Goal: Task Accomplishment & Management: Complete application form

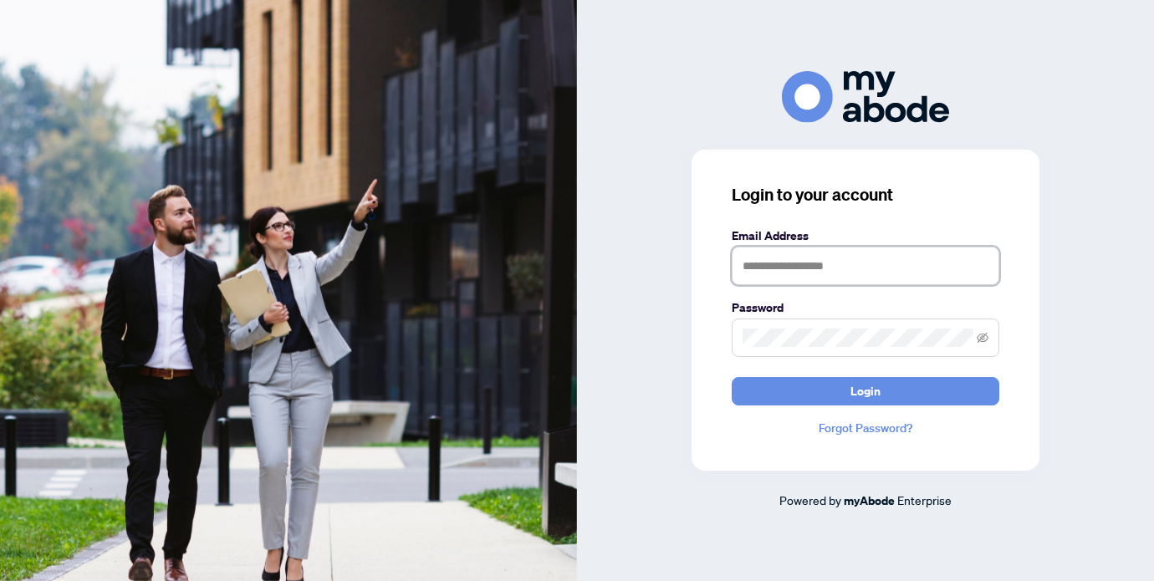
type input "**********"
click at [866, 391] on button "Login" at bounding box center [866, 391] width 268 height 28
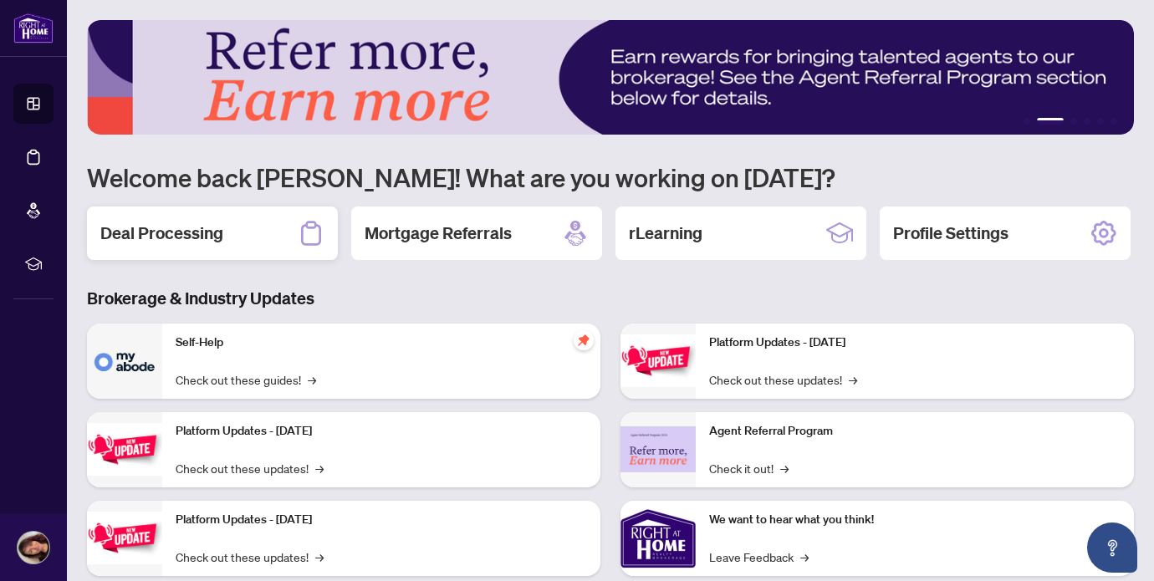
click at [210, 229] on h2 "Deal Processing" at bounding box center [161, 233] width 123 height 23
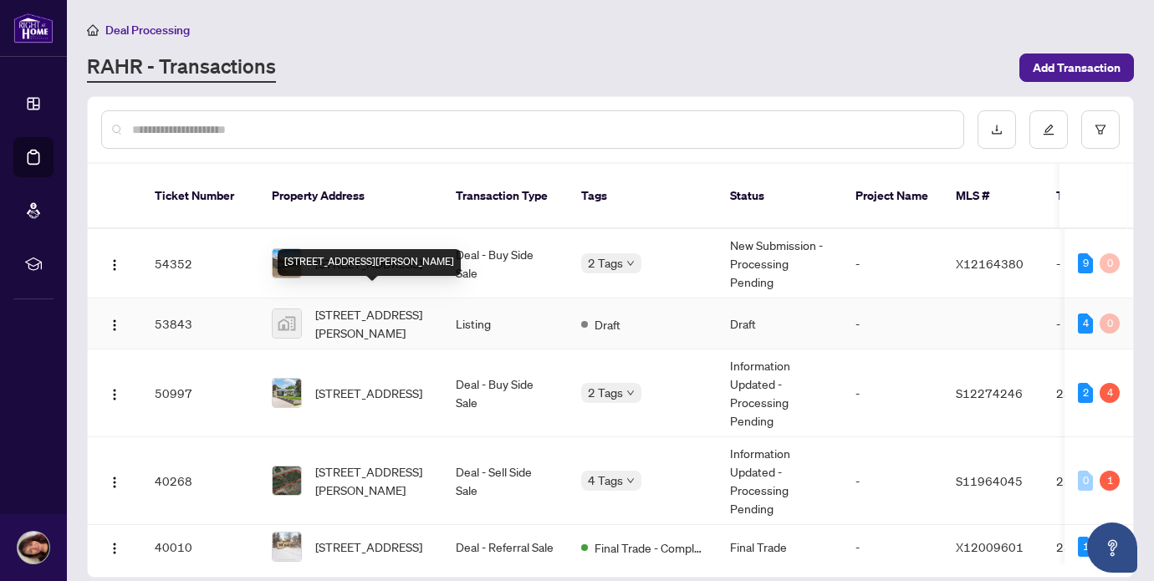
click at [399, 305] on span "[STREET_ADDRESS][PERSON_NAME]" at bounding box center [372, 323] width 114 height 37
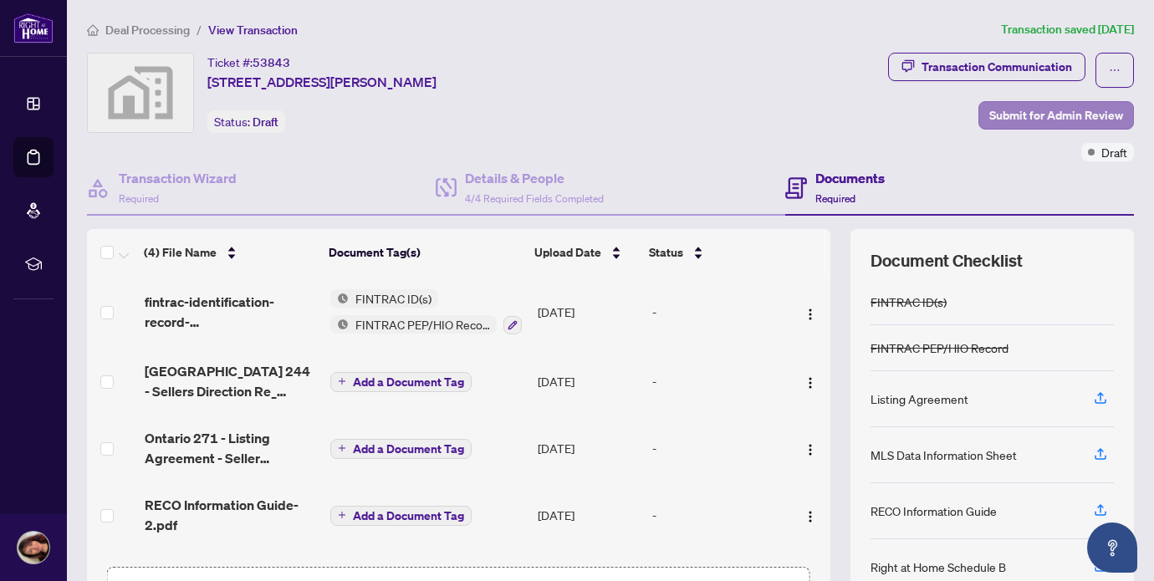
click at [1059, 109] on span "Submit for Admin Review" at bounding box center [1056, 115] width 134 height 27
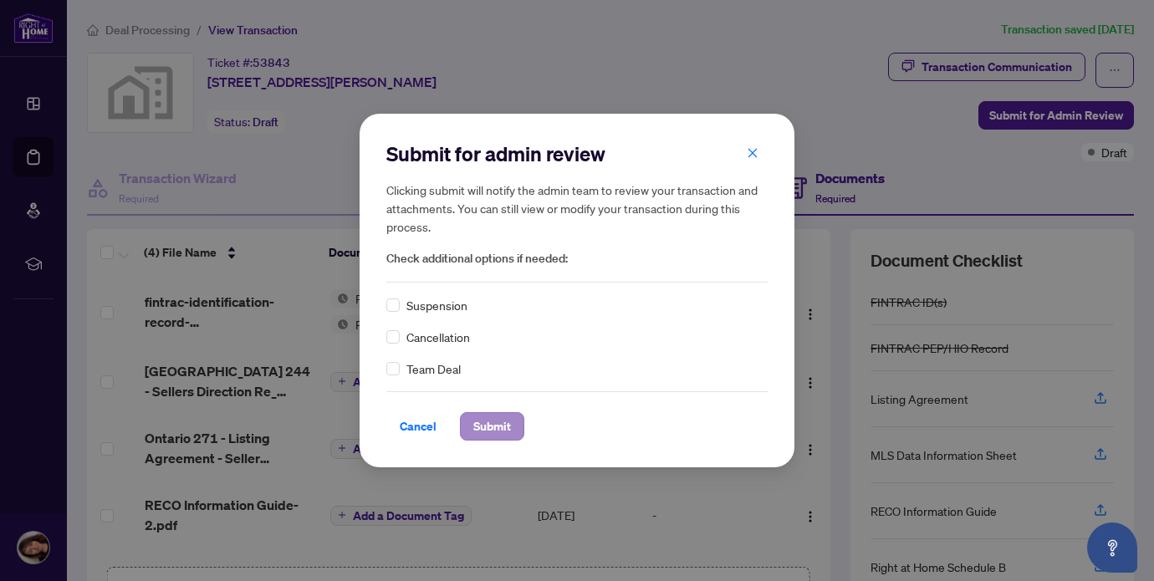
click at [493, 425] on span "Submit" at bounding box center [492, 426] width 38 height 27
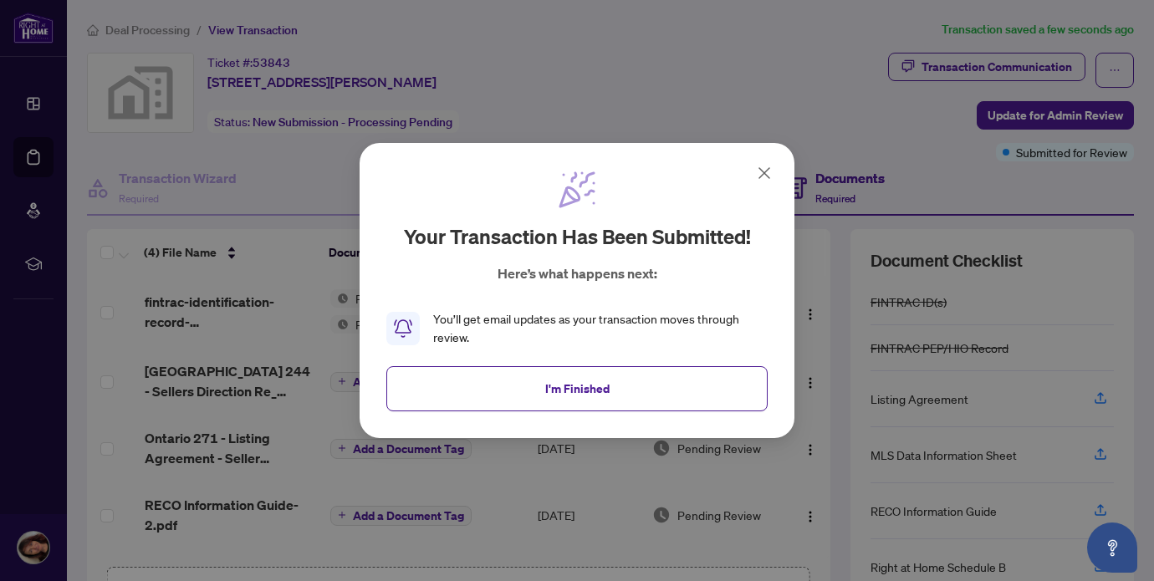
click at [667, 71] on div "Your transaction has been submitted! Here’s what happens next: You’ll get email…" at bounding box center [577, 290] width 1154 height 581
click at [593, 381] on span "I'm Finished" at bounding box center [577, 389] width 64 height 27
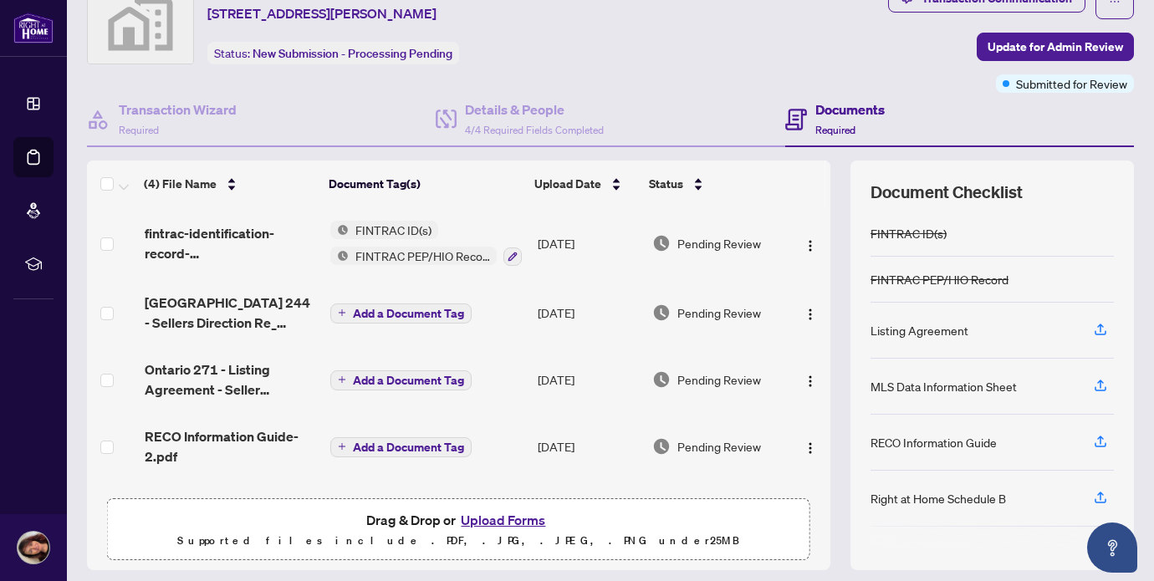
scroll to position [67, 0]
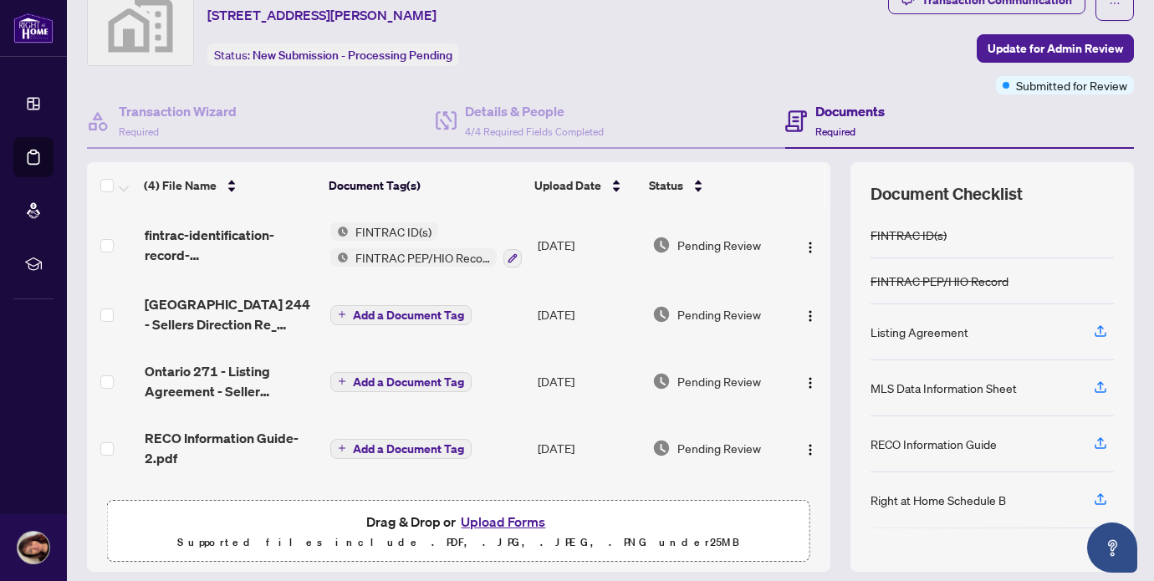
click at [484, 527] on button "Upload Forms" at bounding box center [503, 522] width 95 height 22
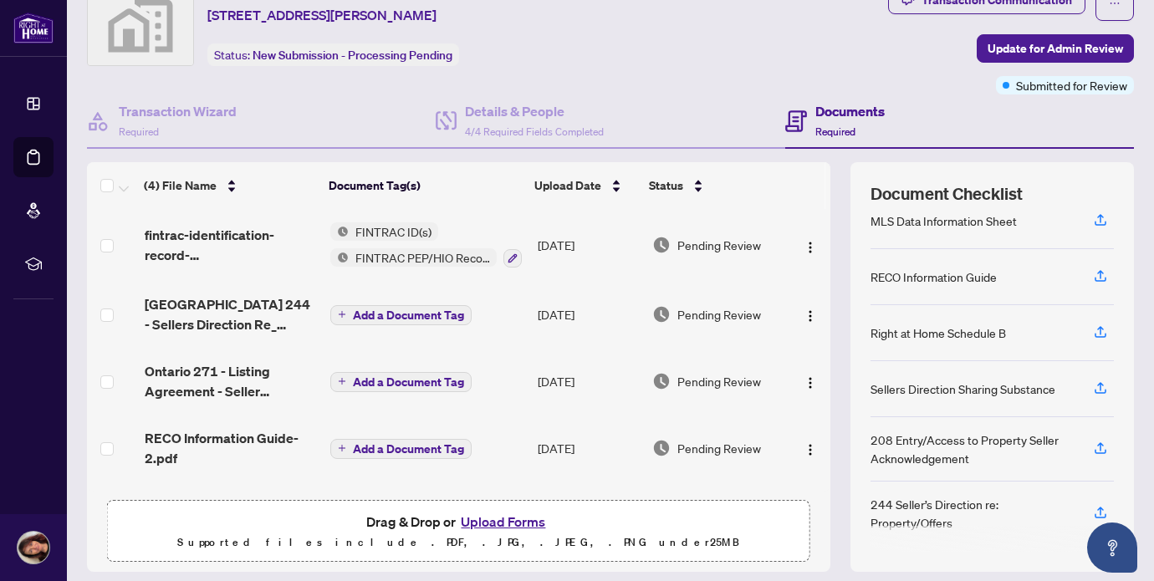
scroll to position [167, 0]
click at [384, 318] on span "Add a Document Tag" at bounding box center [408, 315] width 111 height 12
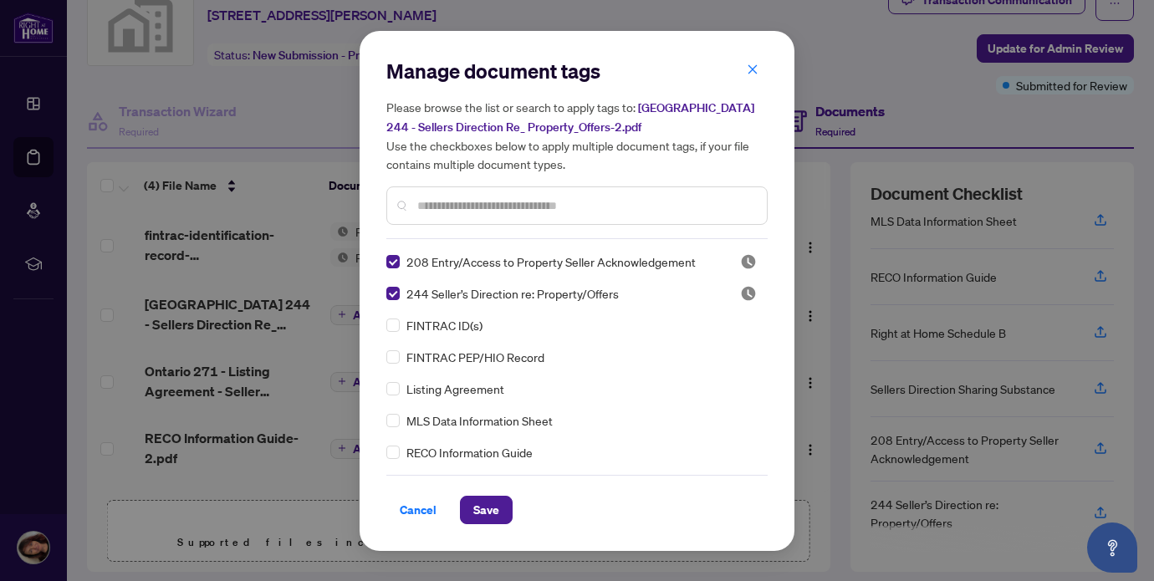
scroll to position [0, 0]
click at [481, 507] on span "Save" at bounding box center [486, 510] width 26 height 27
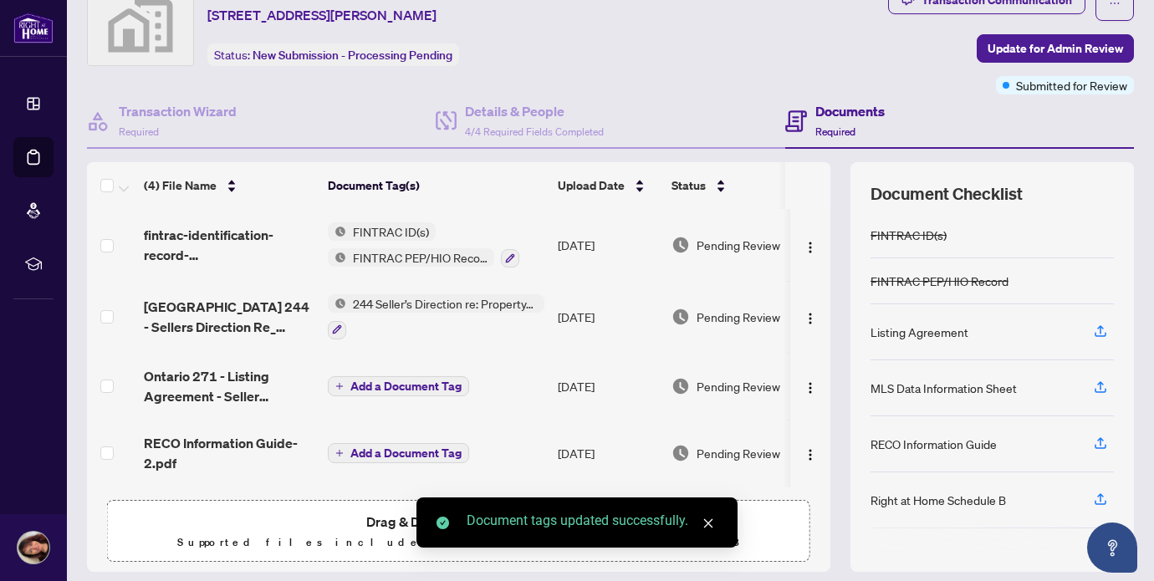
click at [417, 383] on span "Add a Document Tag" at bounding box center [405, 387] width 111 height 12
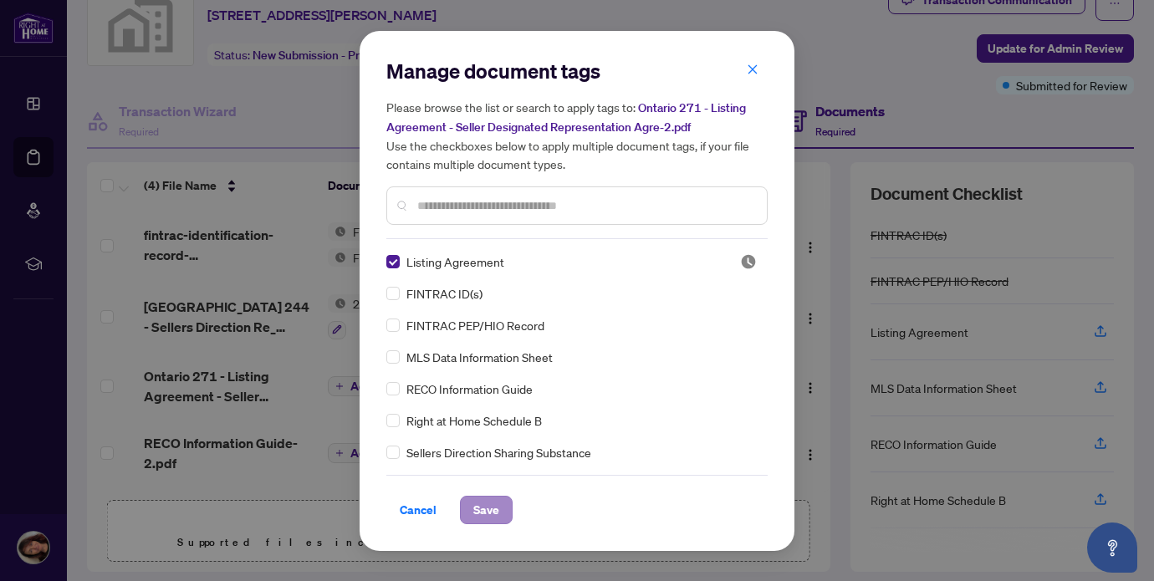
click at [487, 505] on span "Save" at bounding box center [486, 510] width 26 height 27
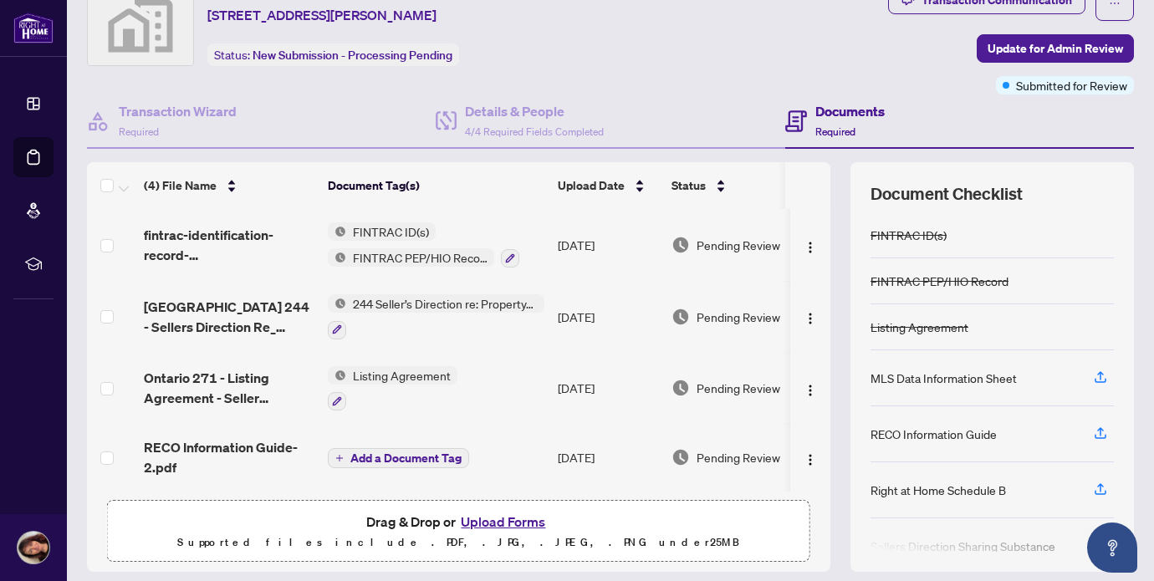
scroll to position [6, 0]
click at [378, 456] on span "Add a Document Tag" at bounding box center [405, 458] width 111 height 12
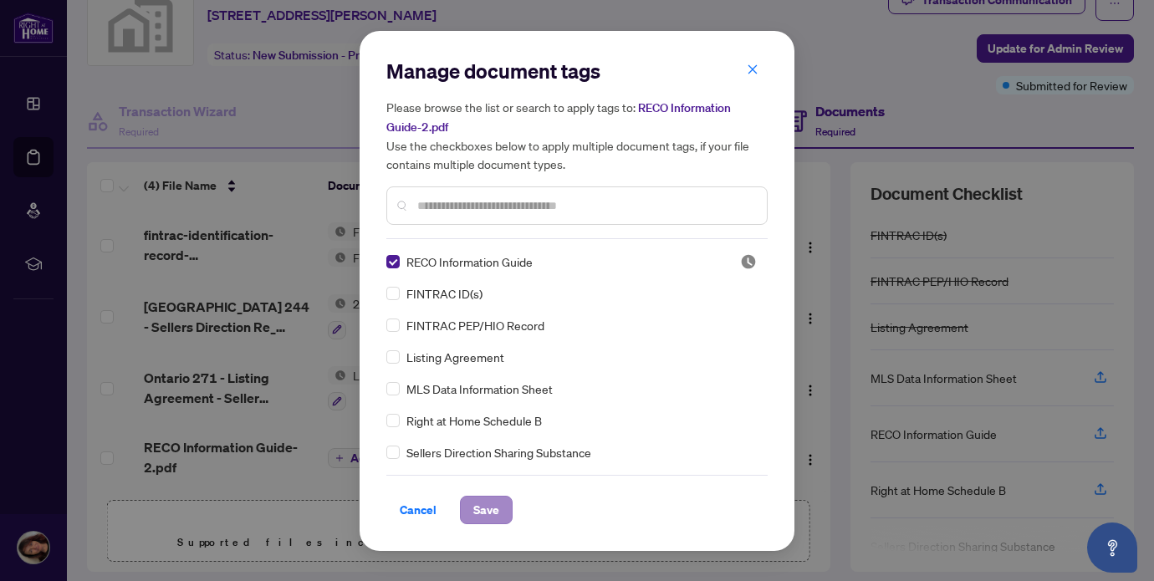
click at [483, 509] on span "Save" at bounding box center [486, 510] width 26 height 27
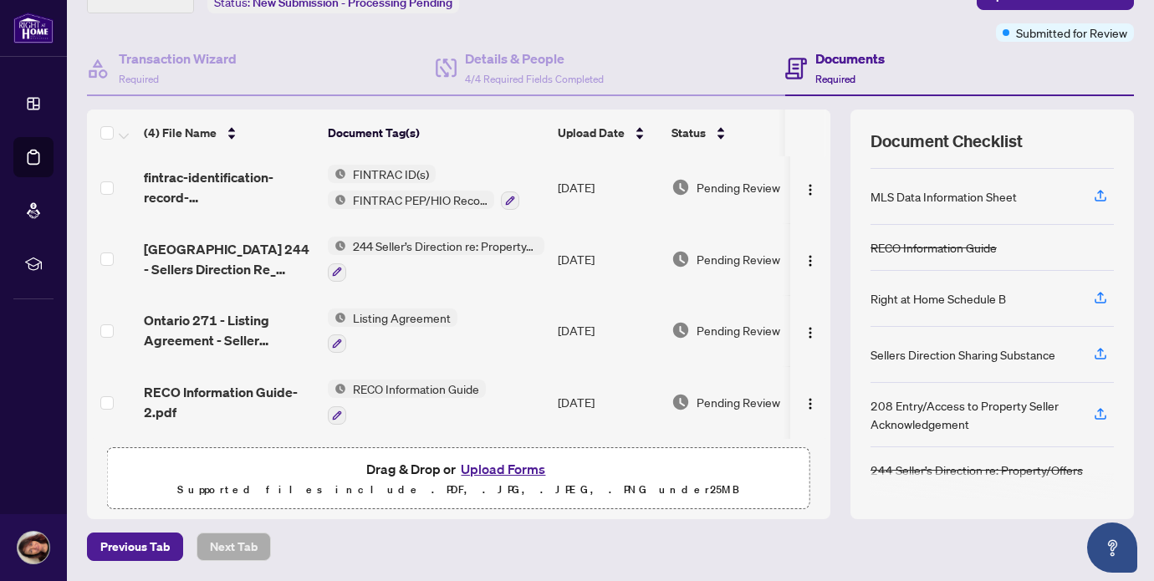
scroll to position [119, 0]
click at [528, 474] on button "Upload Forms" at bounding box center [503, 470] width 95 height 22
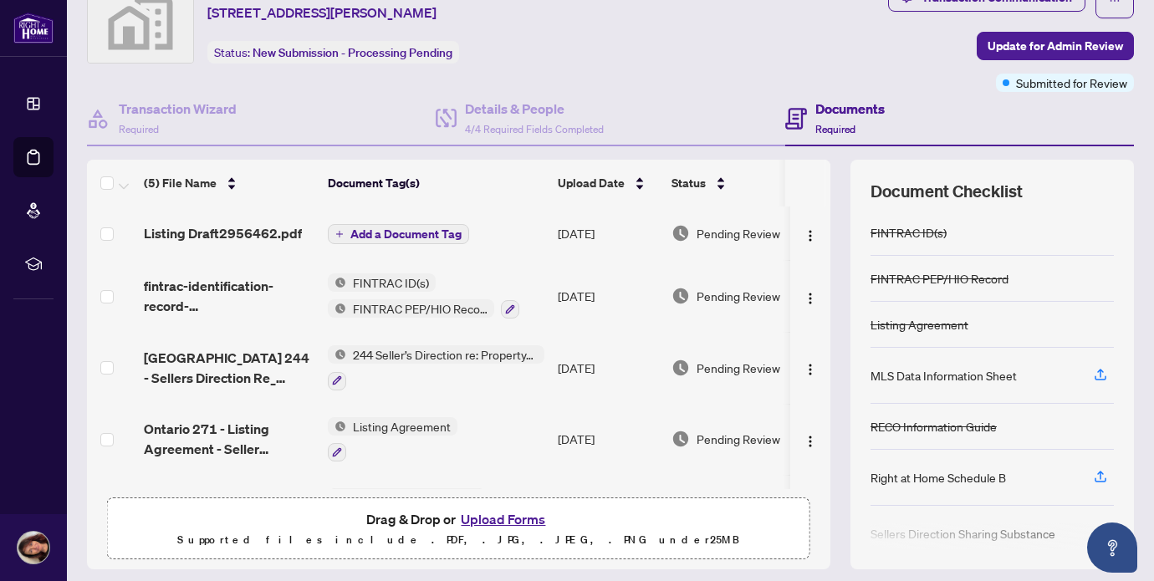
scroll to position [67, 0]
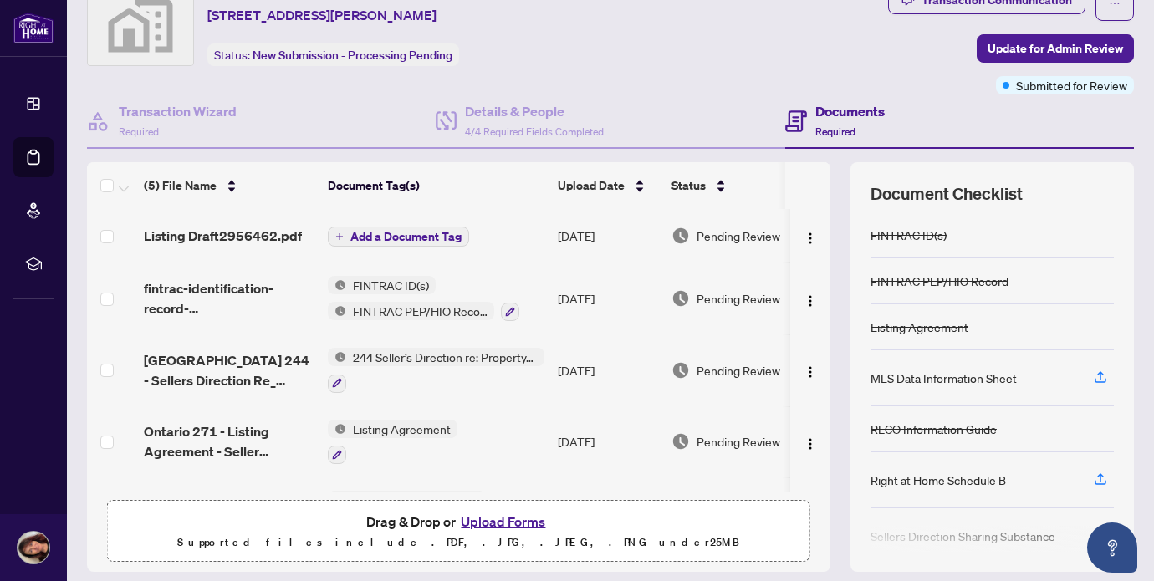
click at [412, 235] on span "Add a Document Tag" at bounding box center [405, 237] width 111 height 12
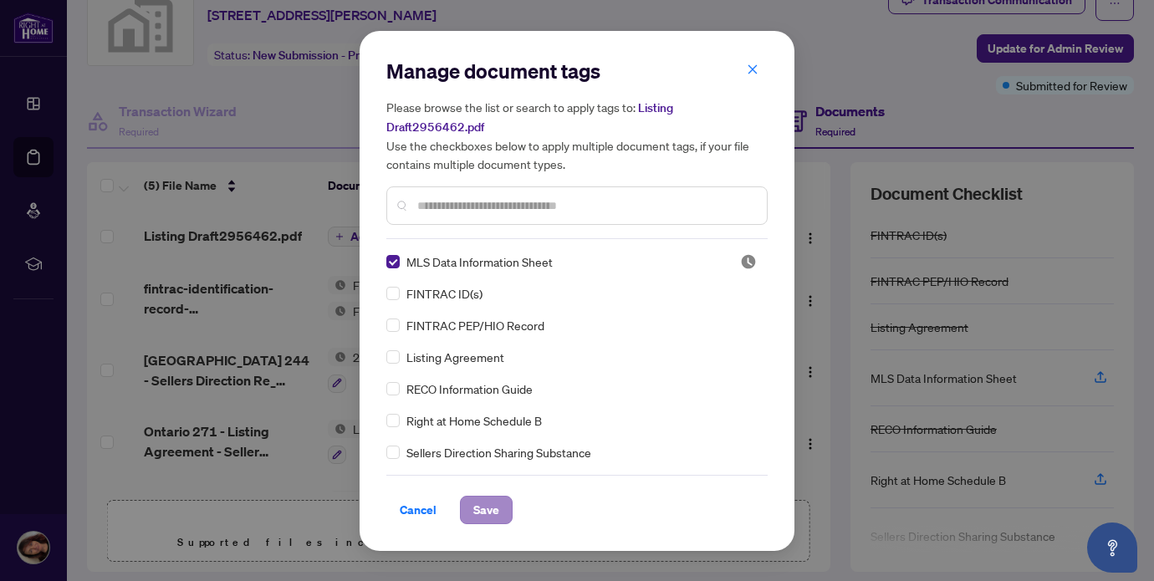
click at [488, 504] on span "Save" at bounding box center [486, 510] width 26 height 27
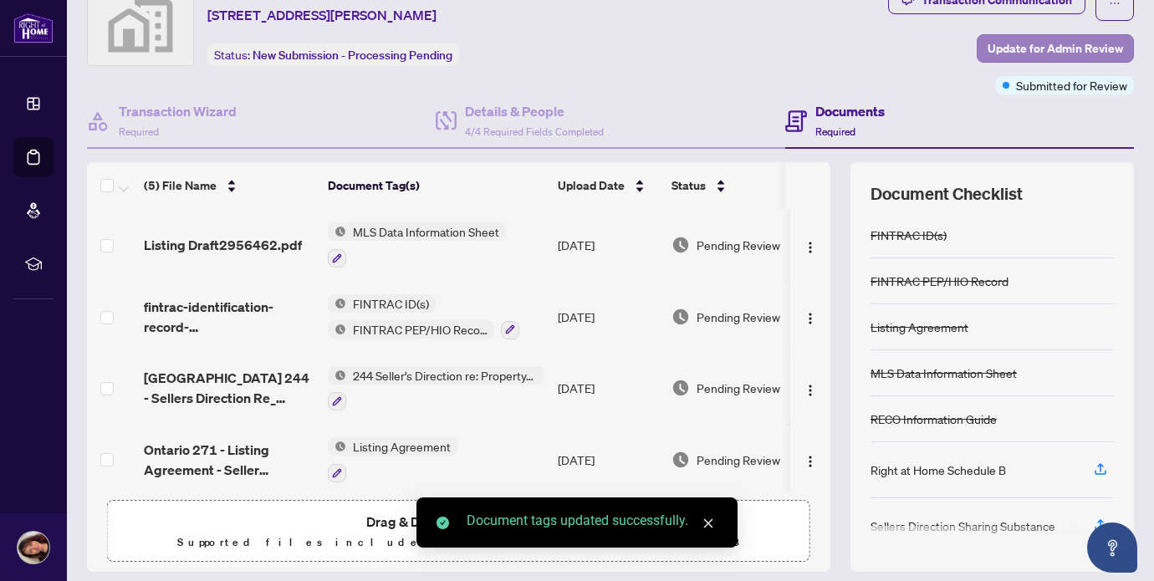
click at [1062, 44] on span "Update for Admin Review" at bounding box center [1055, 48] width 135 height 27
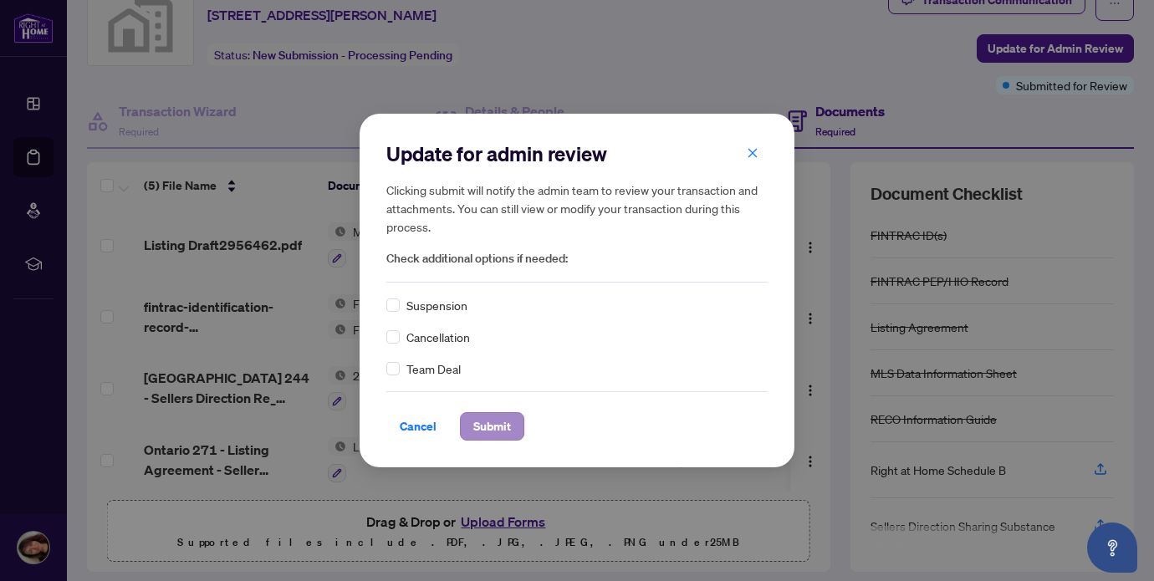
click at [491, 425] on span "Submit" at bounding box center [492, 426] width 38 height 27
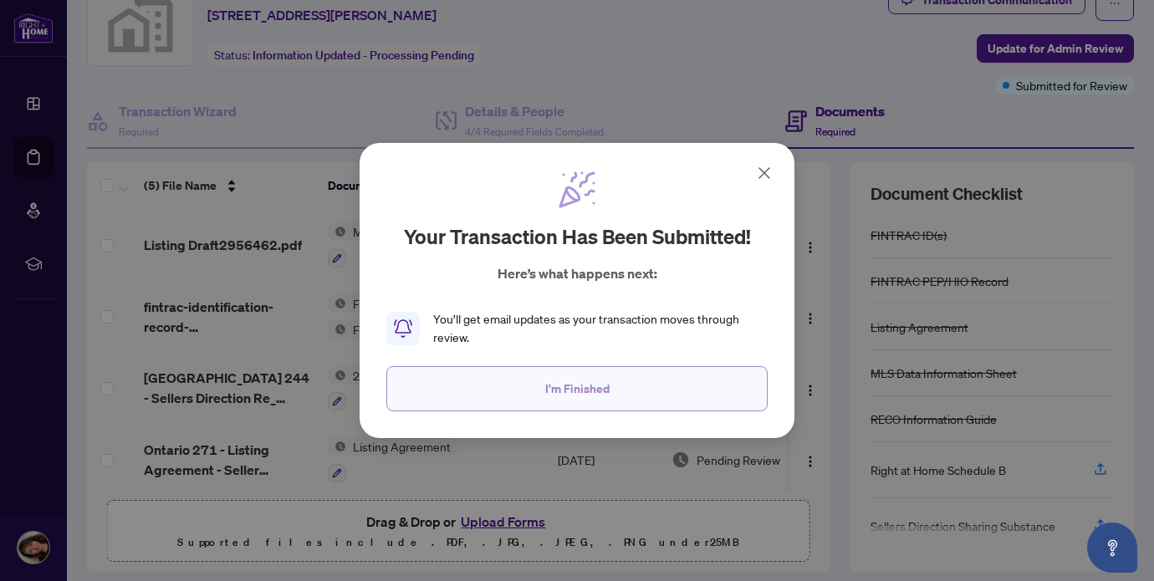
click at [568, 391] on span "I'm Finished" at bounding box center [577, 389] width 64 height 27
